Goal: Transaction & Acquisition: Purchase product/service

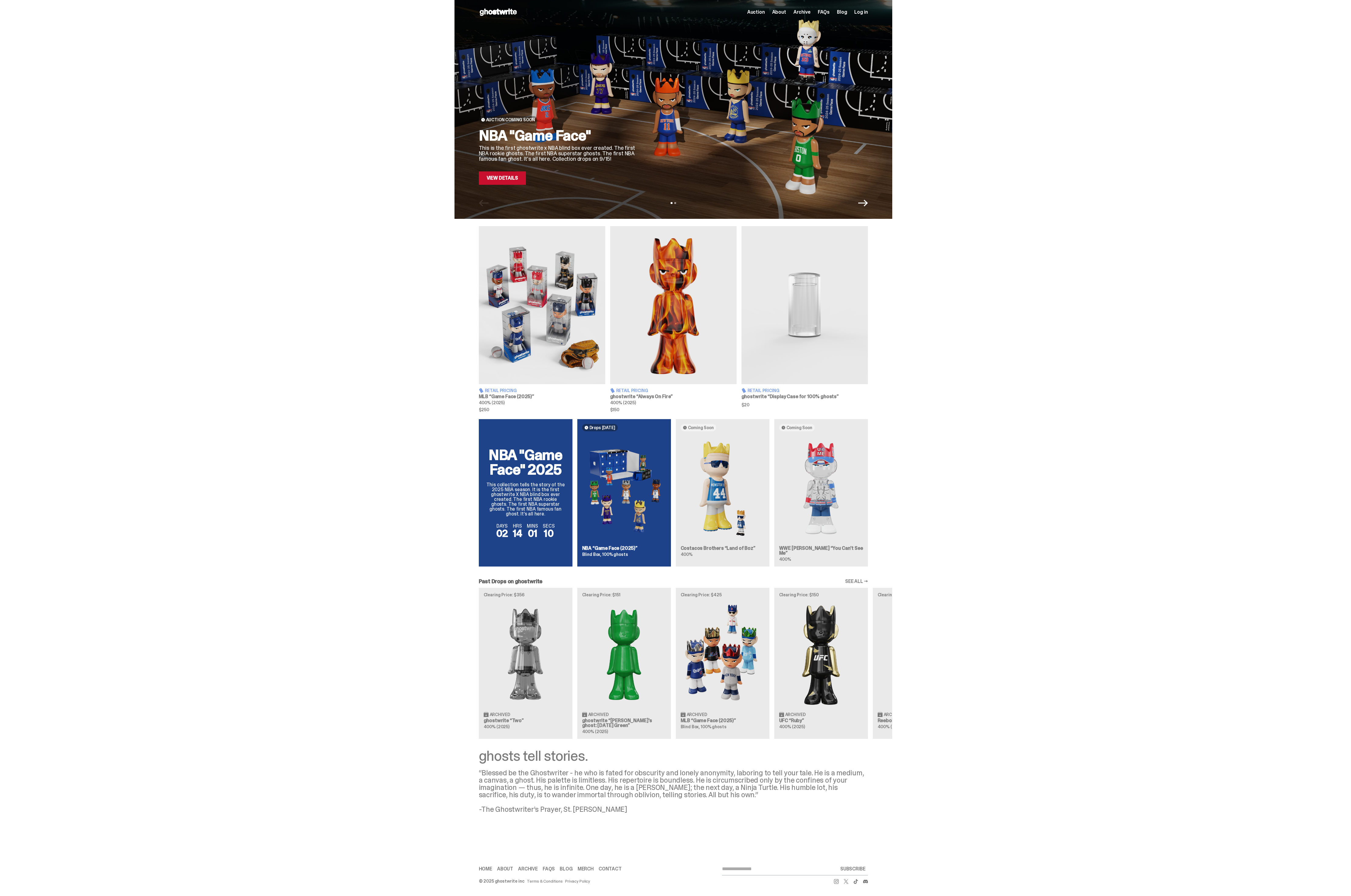
click at [499, 188] on div "Auction Coming Soon NBA "Game Face" This is the first ghostwrite x NBA blind bo…" at bounding box center [673, 109] width 438 height 219
click at [505, 180] on link "View Details" at bounding box center [502, 178] width 47 height 14
